Goal: Task Accomplishment & Management: Manage account settings

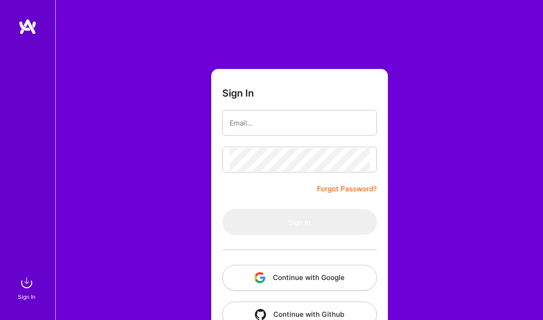
scroll to position [37, 0]
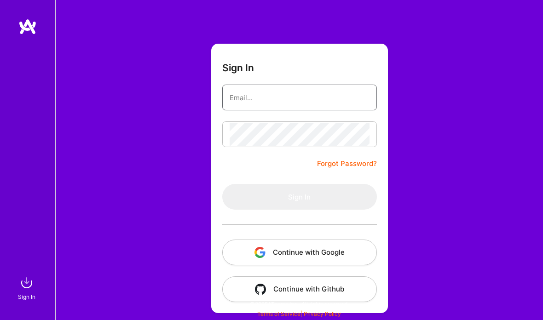
click at [260, 86] on input "email" at bounding box center [299, 97] width 140 height 23
type input "[EMAIL_ADDRESS][DOMAIN_NAME]"
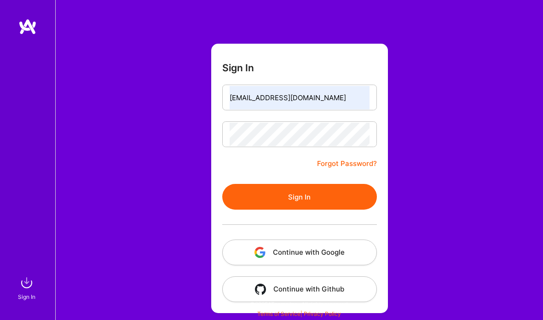
click at [292, 184] on button "Sign In" at bounding box center [299, 197] width 154 height 26
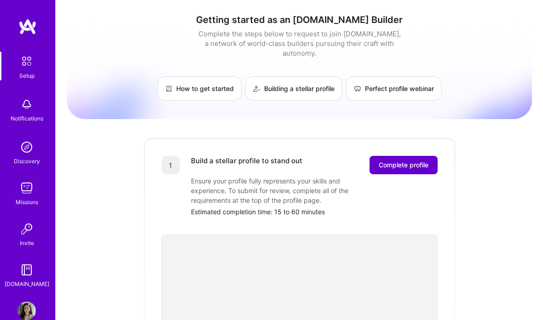
click at [404, 160] on span "Complete profile" at bounding box center [403, 164] width 50 height 9
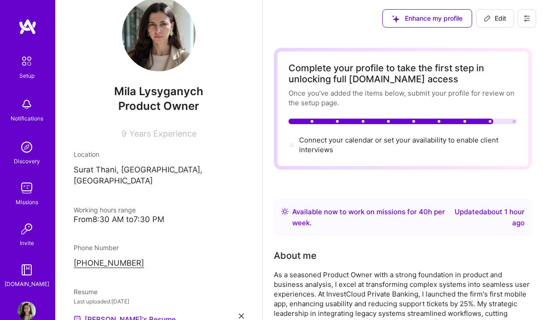
scroll to position [44, 0]
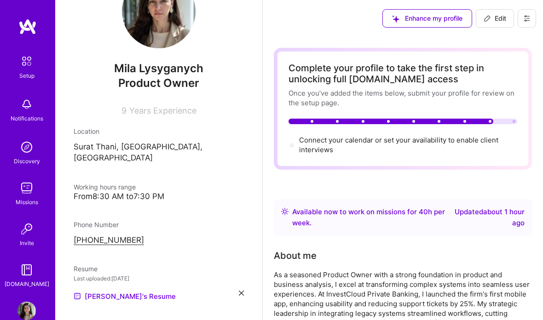
click at [489, 20] on icon at bounding box center [486, 18] width 7 height 7
select select "SG"
select select "Right Now"
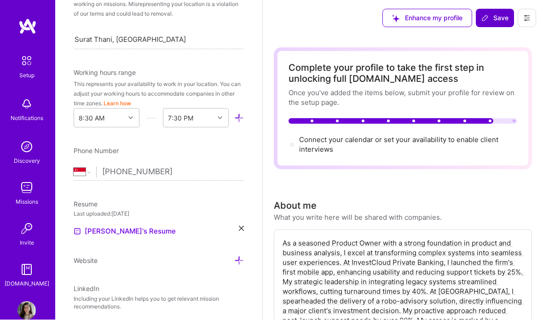
scroll to position [219, 0]
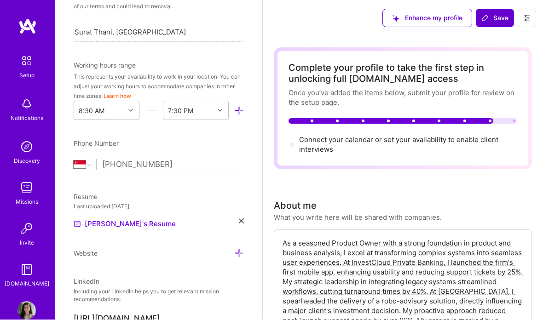
click at [110, 116] on div "8:30 AM" at bounding box center [99, 111] width 51 height 18
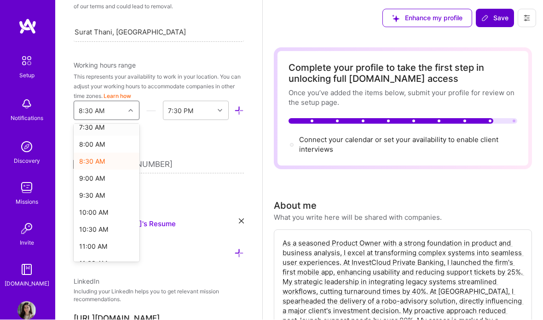
scroll to position [269, 0]
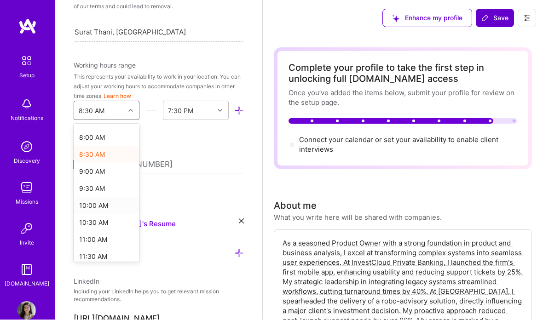
click at [97, 208] on div "10:00 AM" at bounding box center [107, 205] width 66 height 17
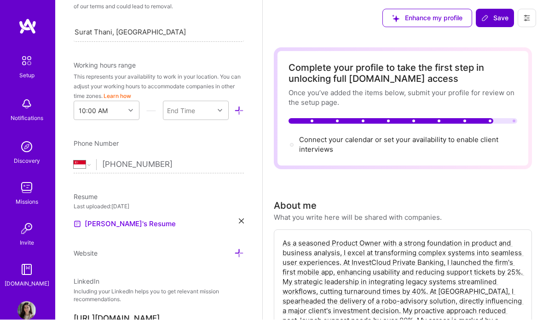
scroll to position [0, 0]
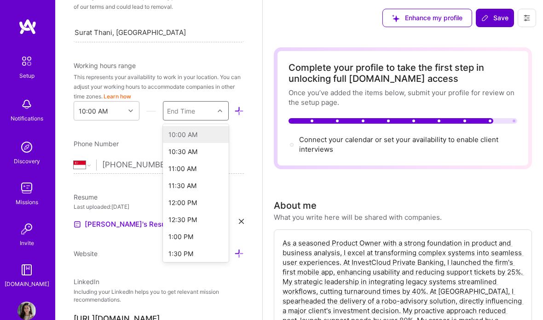
click at [179, 116] on div "End Time" at bounding box center [181, 111] width 28 height 10
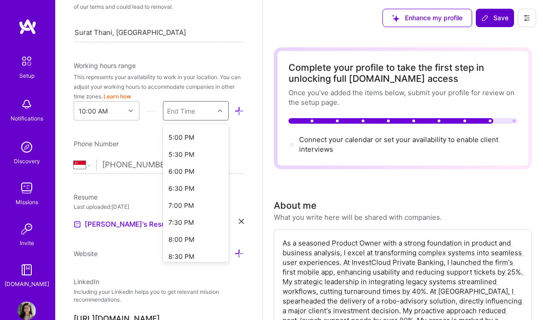
scroll to position [258, 0]
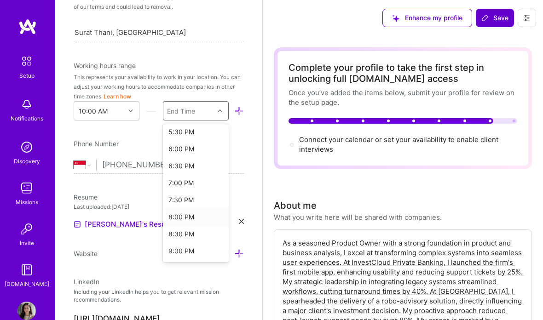
click at [182, 219] on div "8:00 PM" at bounding box center [196, 216] width 66 height 17
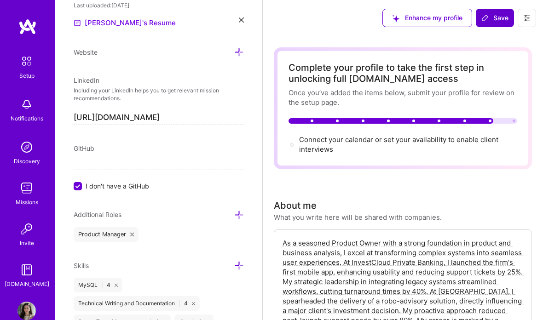
scroll to position [489, 0]
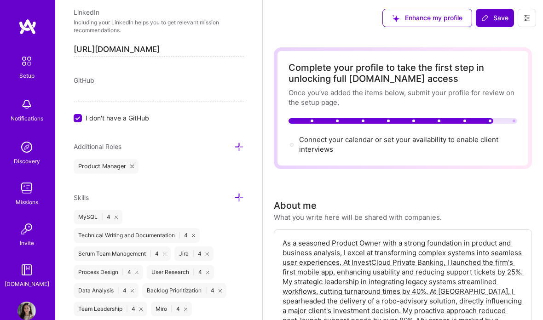
click at [240, 151] on icon at bounding box center [239, 147] width 10 height 10
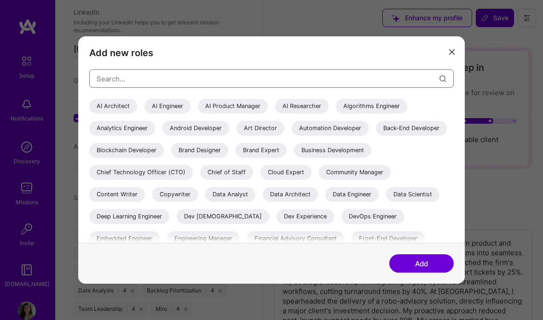
click at [202, 68] on input "modal" at bounding box center [268, 78] width 343 height 23
click at [334, 143] on div "Business Development" at bounding box center [332, 150] width 77 height 15
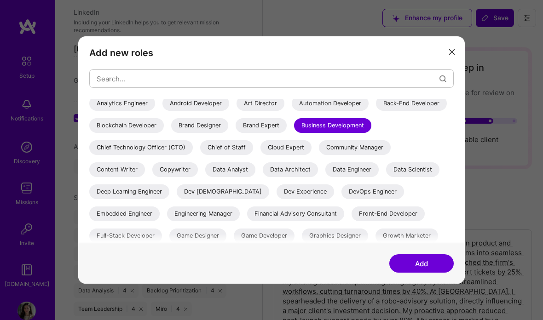
scroll to position [43, 0]
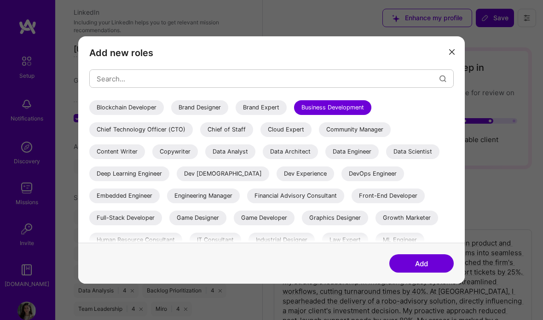
click at [243, 144] on div "Data Analyst" at bounding box center [230, 151] width 50 height 15
click at [226, 144] on div "Data Analyst" at bounding box center [230, 151] width 50 height 15
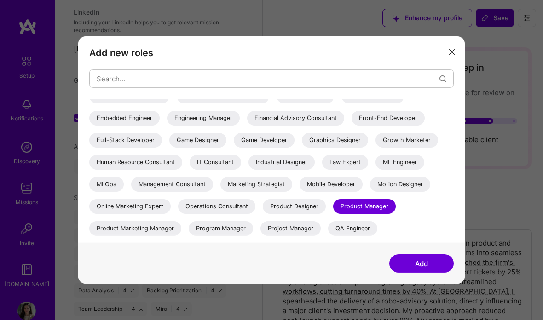
scroll to position [121, 0]
click at [223, 154] on div "IT Consultant" at bounding box center [214, 161] width 51 height 15
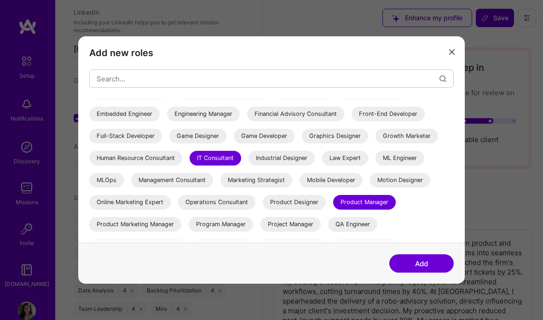
click at [197, 173] on div "Management Consultant" at bounding box center [172, 180] width 82 height 15
click at [229, 195] on div "Operations Consultant" at bounding box center [216, 202] width 77 height 15
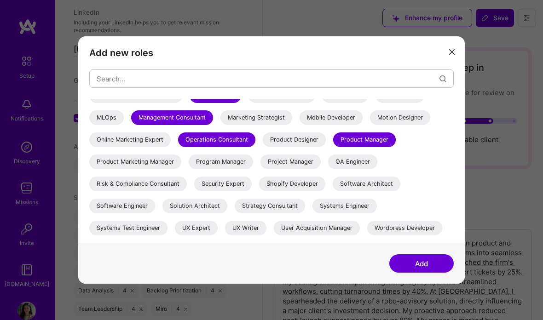
scroll to position [187, 0]
click at [226, 155] on div "Program Manager" at bounding box center [221, 162] width 64 height 15
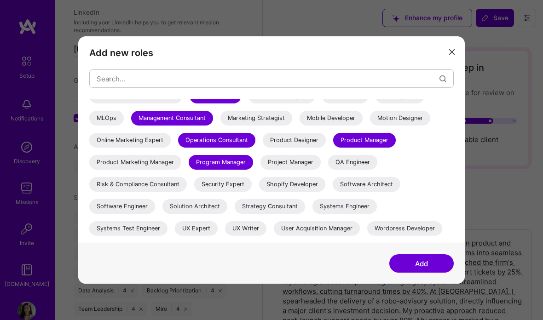
click at [287, 155] on div "Project Manager" at bounding box center [290, 162] width 60 height 15
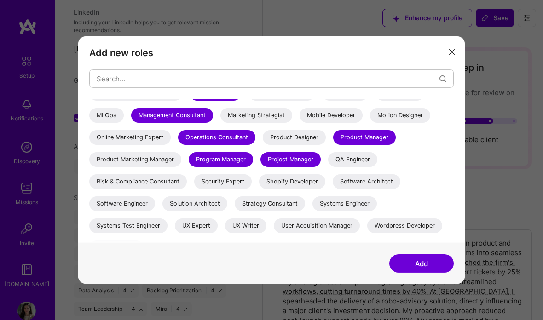
scroll to position [189, 0]
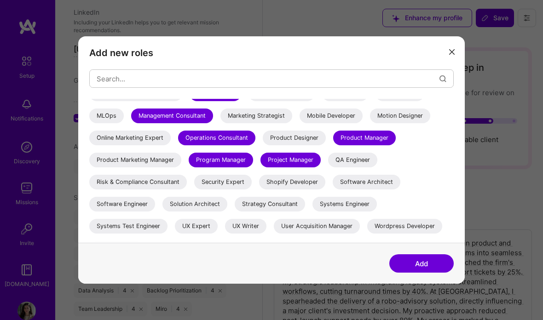
click at [285, 197] on div "Strategy Consultant" at bounding box center [269, 204] width 70 height 15
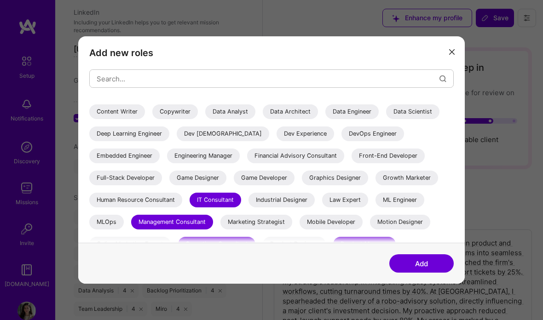
scroll to position [82, 0]
click at [419, 273] on button "Add" at bounding box center [421, 263] width 64 height 18
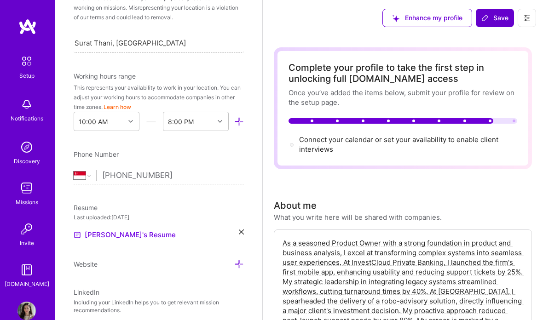
scroll to position [212, 0]
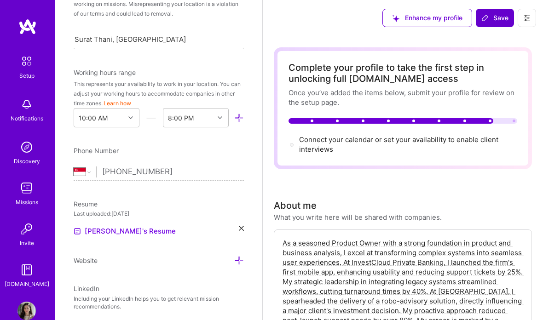
click at [239, 122] on icon at bounding box center [239, 118] width 10 height 10
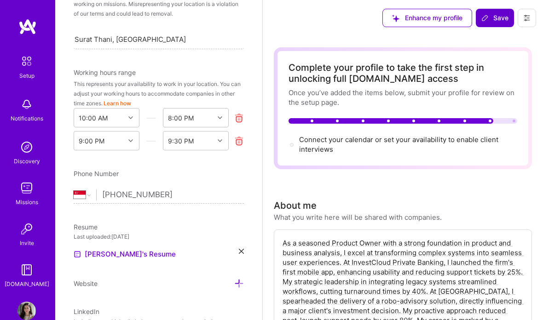
click at [238, 144] on icon at bounding box center [239, 141] width 10 height 10
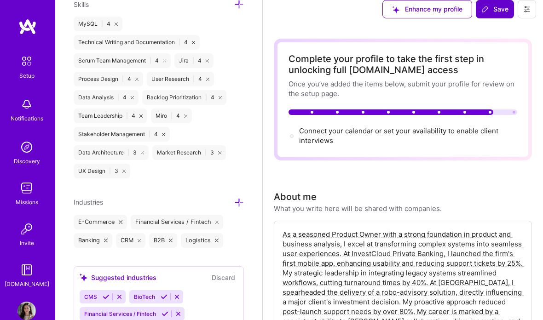
scroll to position [9, 0]
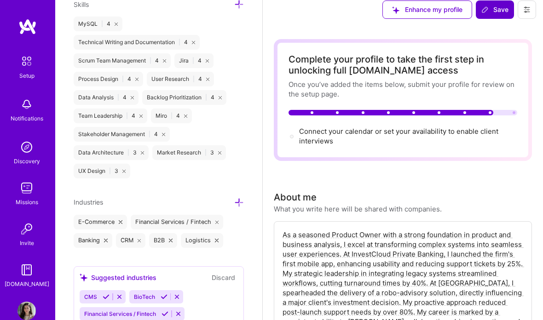
click at [239, 203] on icon at bounding box center [239, 203] width 10 height 10
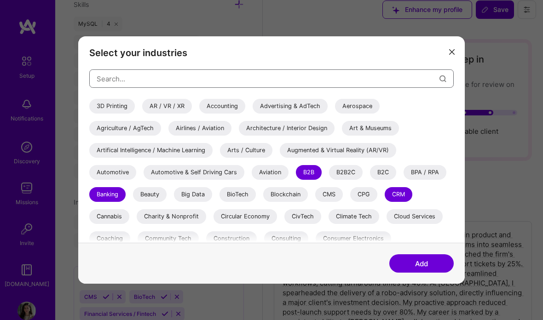
click at [227, 90] on input "modal" at bounding box center [268, 78] width 343 height 23
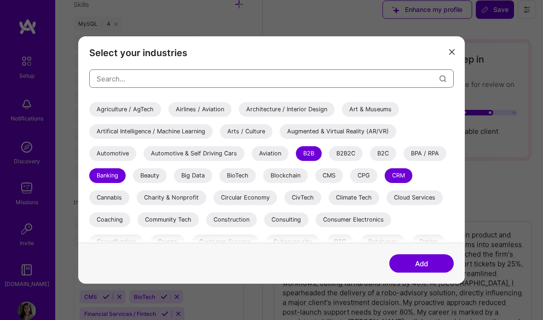
scroll to position [31, 0]
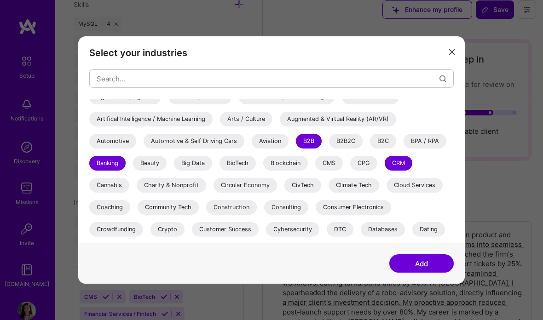
click at [344, 149] on div "B2B2C" at bounding box center [346, 141] width 34 height 15
click at [149, 171] on div "Beauty" at bounding box center [150, 163] width 34 height 15
click at [237, 171] on div "BioTech" at bounding box center [237, 163] width 36 height 15
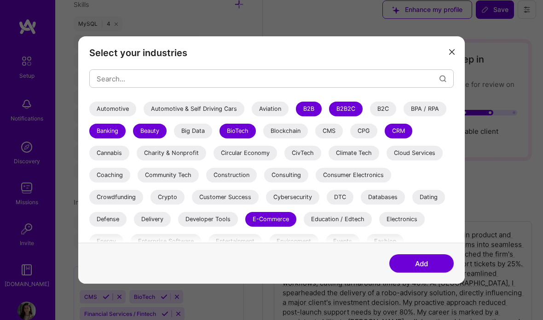
scroll to position [66, 0]
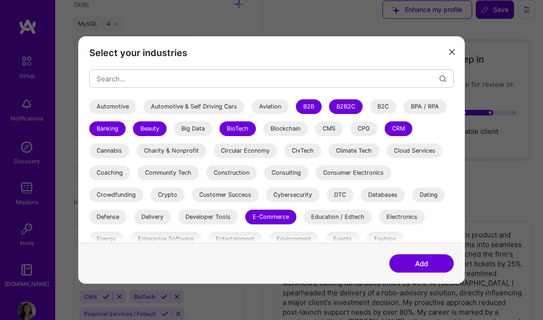
click at [188, 158] on div "Charity & Nonprofit" at bounding box center [171, 150] width 69 height 15
click at [364, 158] on div "Climate Tech" at bounding box center [353, 150] width 51 height 15
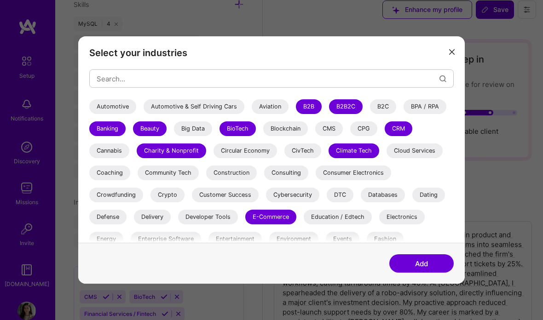
click at [364, 158] on div "Climate Tech" at bounding box center [353, 150] width 51 height 15
click at [186, 158] on div "Charity & Nonprofit" at bounding box center [171, 150] width 69 height 15
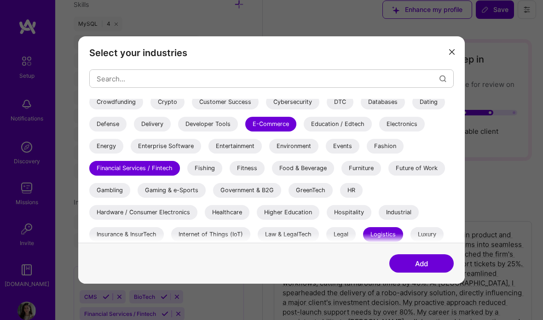
scroll to position [161, 0]
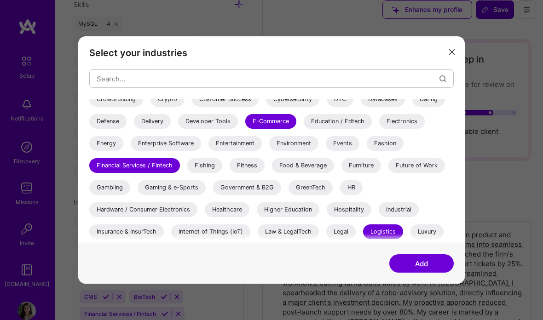
click at [246, 173] on div "Fitness" at bounding box center [246, 165] width 35 height 15
click at [287, 173] on div "Food & Beverage" at bounding box center [303, 165] width 62 height 15
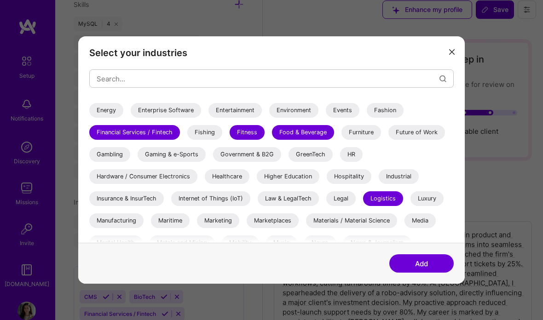
scroll to position [195, 0]
click at [228, 183] on div "Healthcare" at bounding box center [227, 176] width 45 height 15
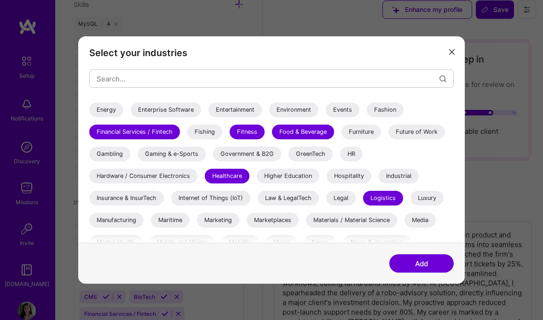
click at [348, 183] on div "Hospitality" at bounding box center [348, 176] width 45 height 15
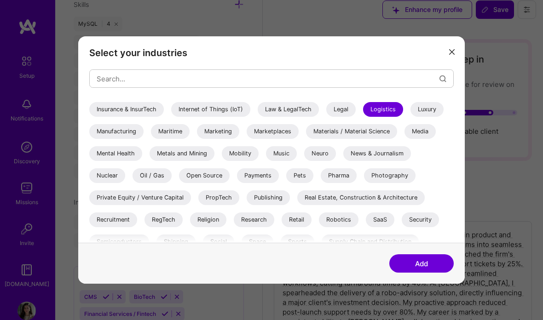
scroll to position [285, 0]
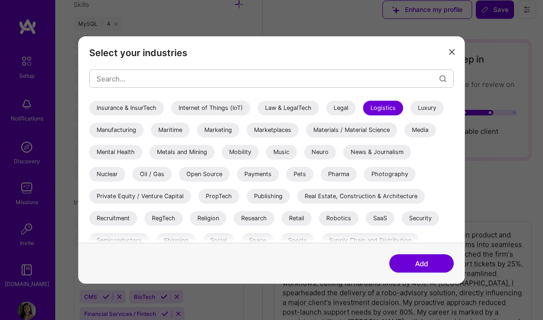
click at [130, 160] on div "Mental Health" at bounding box center [115, 152] width 53 height 15
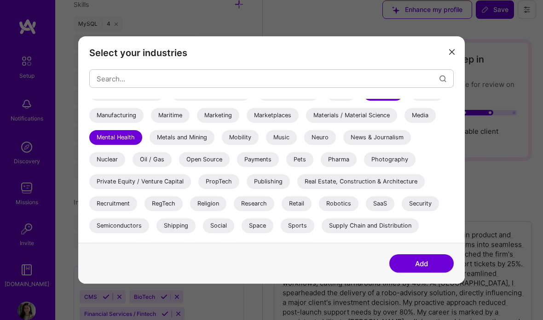
scroll to position [299, 0]
click at [176, 189] on div "Private Equity / Venture Capital" at bounding box center [140, 182] width 102 height 15
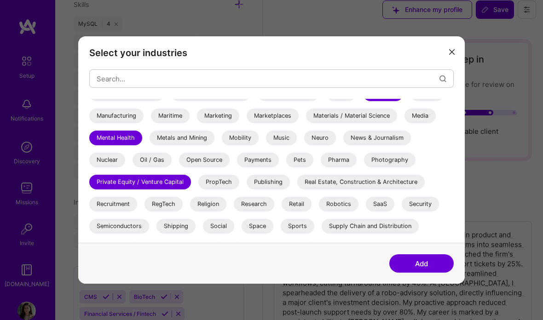
click at [276, 256] on div "Wellness & Mental Health" at bounding box center [274, 248] width 84 height 15
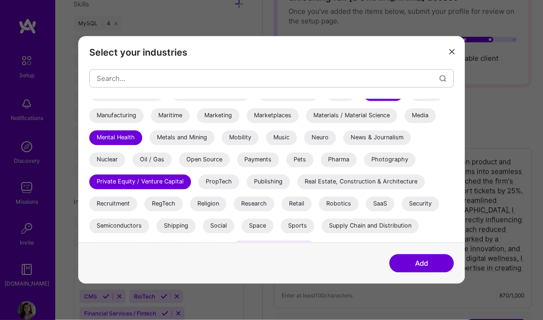
click at [424, 273] on button "Add" at bounding box center [421, 263] width 64 height 18
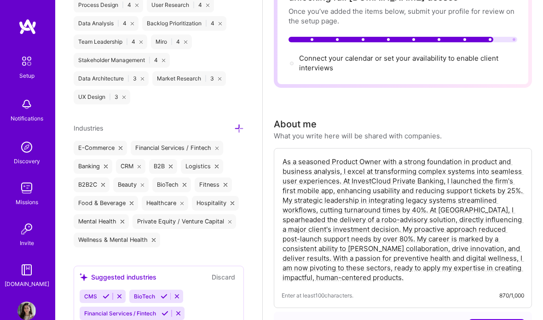
scroll to position [811, 0]
click at [120, 296] on icon at bounding box center [119, 296] width 7 height 7
click at [127, 297] on icon at bounding box center [127, 296] width 7 height 7
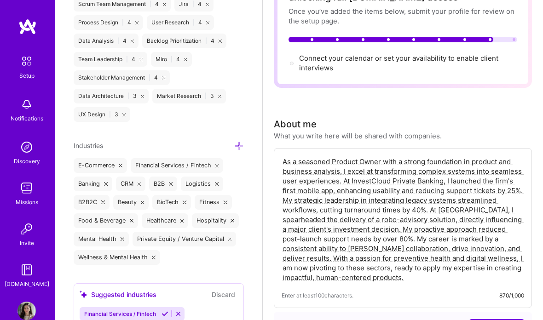
click at [177, 314] on icon at bounding box center [178, 313] width 7 height 7
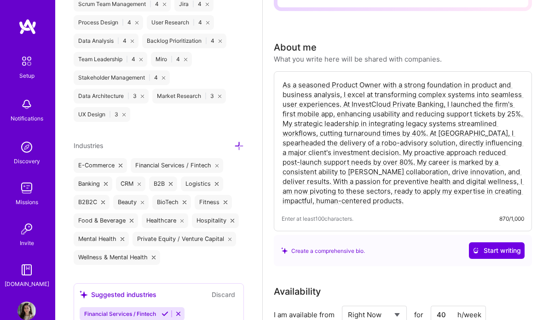
scroll to position [195, 0]
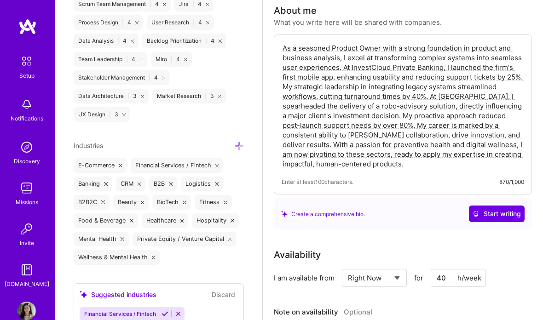
click at [360, 52] on textarea "As a seasoned Product Owner with a strong foundation in product and business an…" at bounding box center [402, 105] width 242 height 127
paste textarea "Customer-focused Product & Business Analyst with 8+ years of experience across …"
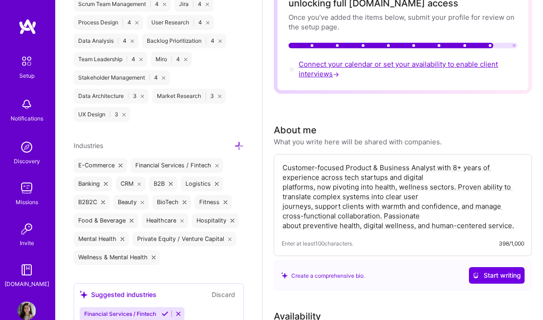
scroll to position [0, 0]
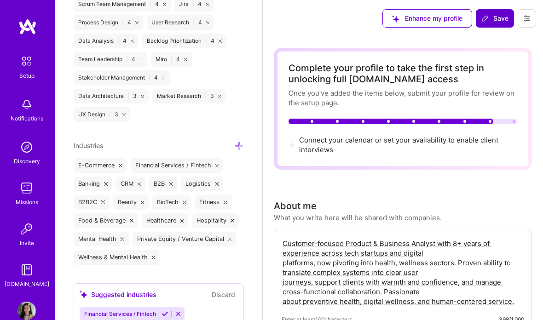
type textarea "Customer-focused Product & Business Analyst with 8+ years of experience across …"
click at [501, 14] on span "Save" at bounding box center [494, 18] width 27 height 9
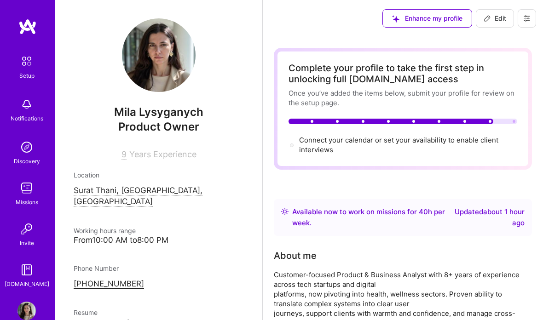
click at [527, 20] on icon at bounding box center [526, 18] width 7 height 7
click at [344, 82] on div "Complete your profile to take the first step in unlocking full A.Team access" at bounding box center [402, 74] width 229 height 22
click at [394, 131] on div "Complete your profile to take the first step in unlocking full A.Team access On…" at bounding box center [402, 109] width 229 height 92
click at [348, 147] on div "Connect your calendar or set your availability to enable client interviews →" at bounding box center [408, 145] width 218 height 20
click at [310, 144] on div "Connect your calendar or set your availability to enable client interviews →" at bounding box center [408, 145] width 218 height 20
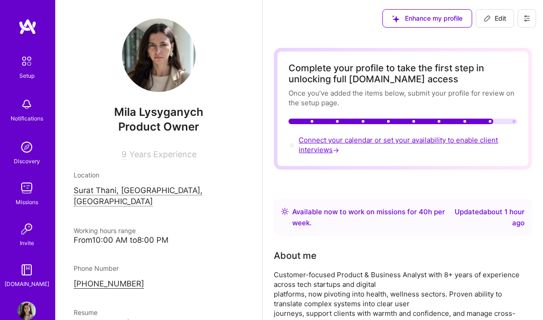
click at [312, 141] on span "Connect your calendar or set your availability to enable client interviews →" at bounding box center [397, 145] width 199 height 18
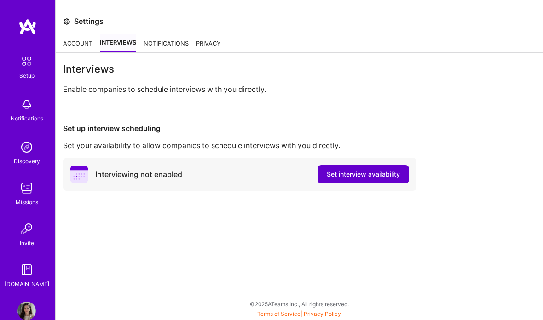
click at [367, 171] on span "Set interview availability" at bounding box center [362, 174] width 73 height 9
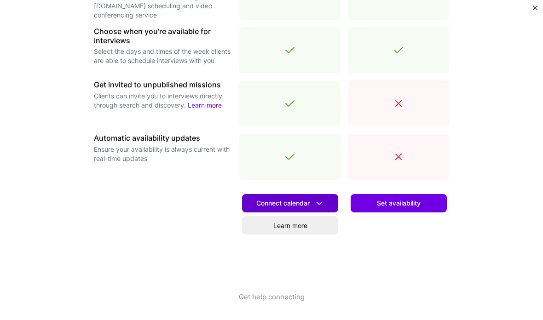
scroll to position [324, 0]
click at [286, 203] on span "Connect calendar" at bounding box center [290, 204] width 68 height 10
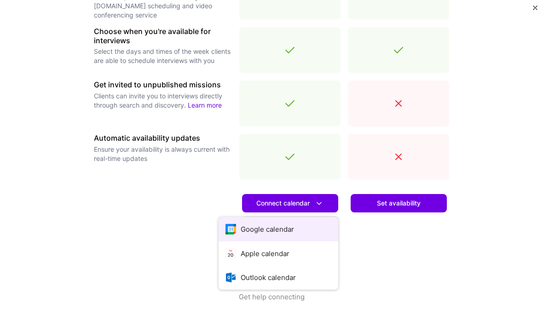
click at [270, 233] on button "Google calendar" at bounding box center [278, 229] width 120 height 24
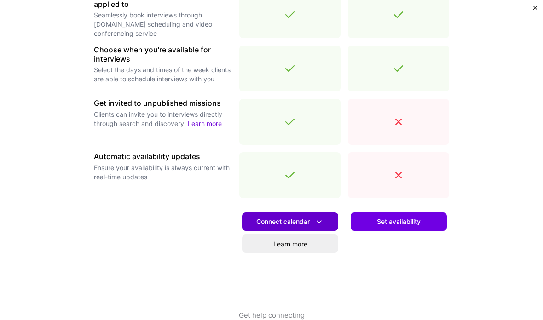
scroll to position [307, 0]
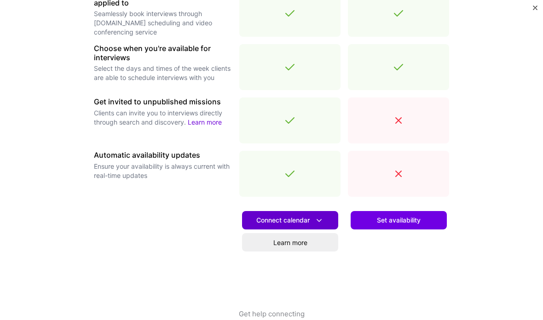
click at [290, 220] on span "Connect calendar" at bounding box center [290, 221] width 68 height 10
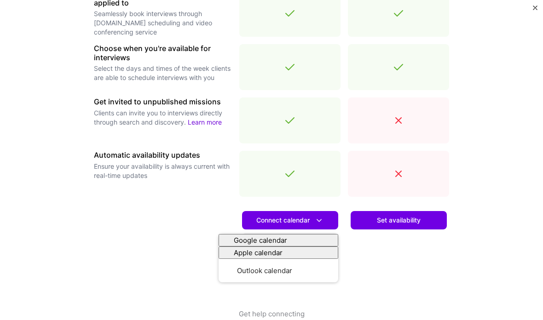
click at [200, 210] on div at bounding box center [163, 256] width 138 height 105
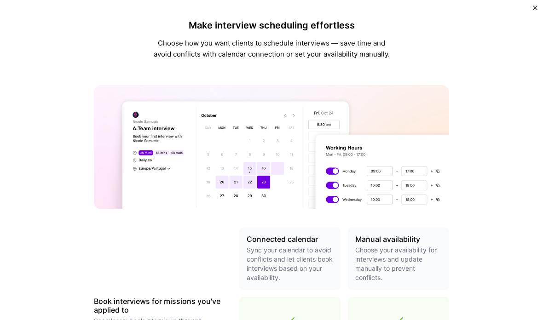
scroll to position [0, 0]
click at [537, 6] on div "Make interview scheduling effortless Choose how you want clients to schedule in…" at bounding box center [271, 160] width 543 height 320
click at [534, 7] on img "Close" at bounding box center [534, 8] width 5 height 5
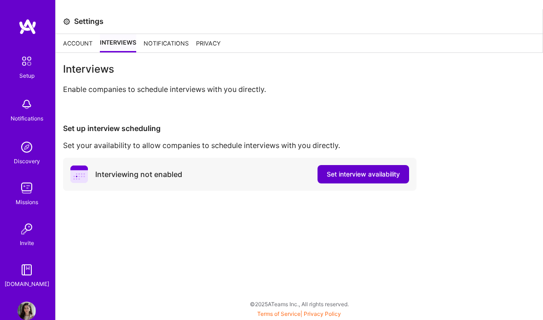
click at [349, 173] on span "Set interview availability" at bounding box center [362, 174] width 73 height 9
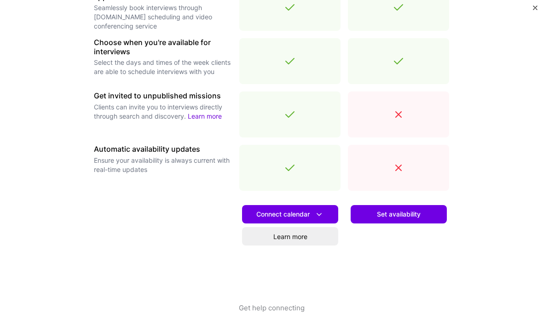
scroll to position [319, 0]
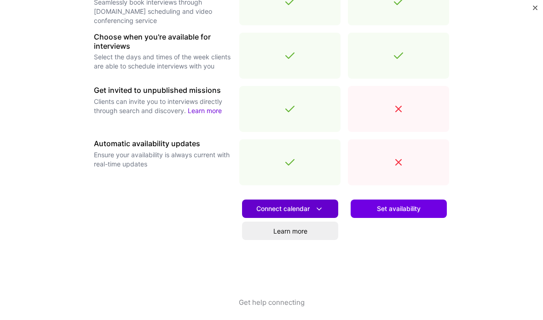
click at [317, 206] on icon at bounding box center [319, 209] width 10 height 10
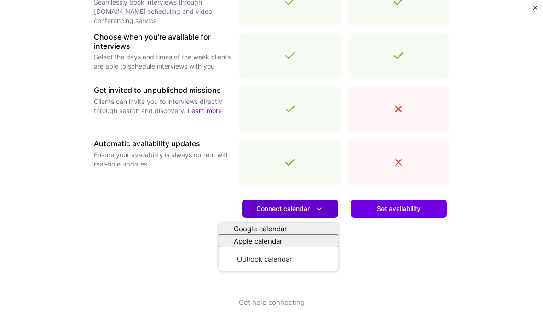
click at [317, 206] on icon at bounding box center [319, 209] width 10 height 10
click at [372, 257] on div "Set availability" at bounding box center [398, 245] width 101 height 105
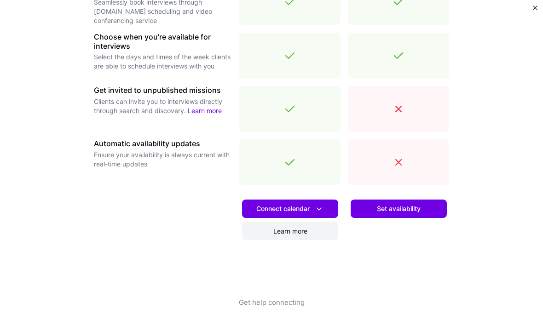
click at [278, 232] on link "Learn more" at bounding box center [290, 231] width 96 height 18
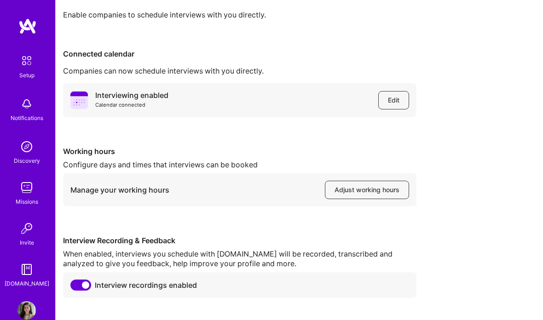
scroll to position [74, 0]
click at [83, 287] on span at bounding box center [80, 285] width 21 height 11
click at [72, 287] on input "checkbox" at bounding box center [72, 287] width 0 height 0
click at [77, 284] on span at bounding box center [80, 285] width 21 height 11
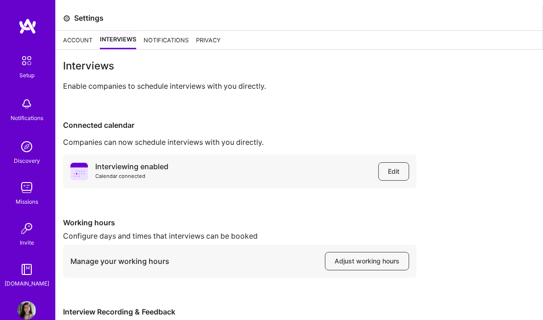
scroll to position [0, 0]
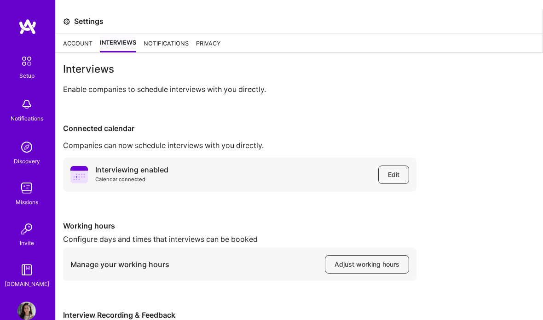
click at [174, 48] on div "Notifications" at bounding box center [165, 43] width 45 height 18
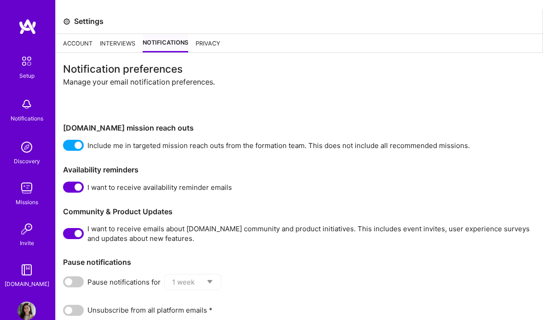
click at [208, 46] on div "Privacy" at bounding box center [207, 43] width 25 height 18
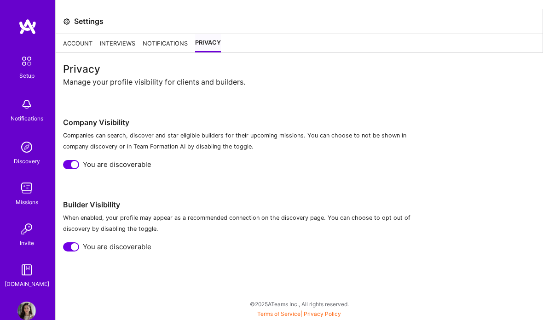
click at [125, 44] on div "Interviews" at bounding box center [117, 43] width 35 height 18
